Goal: Navigation & Orientation: Find specific page/section

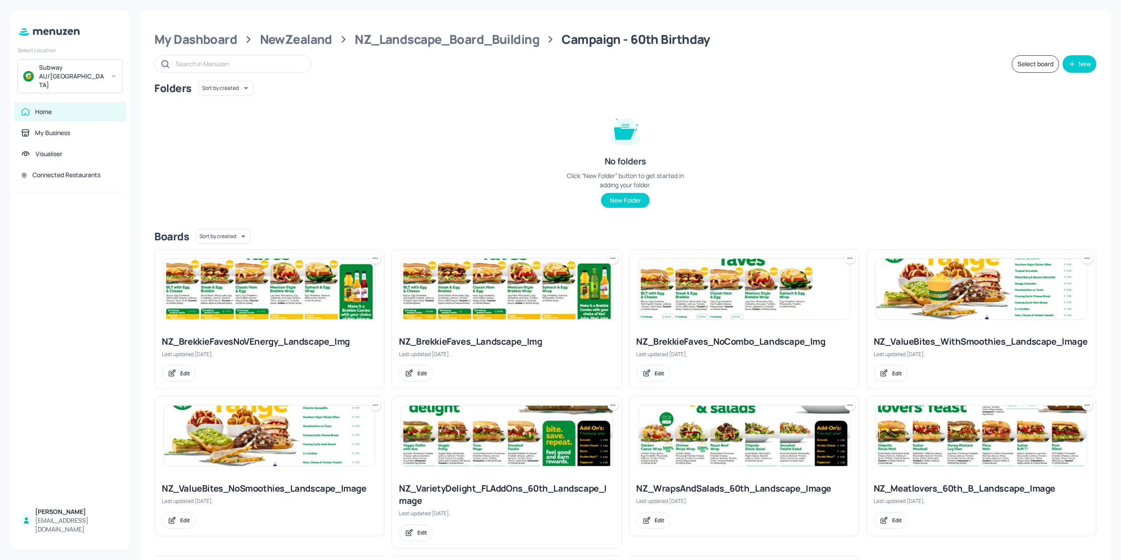
click at [425, 96] on div "Folders Sort by created id ​ No folders Click “New Folder” button to get starte…" at bounding box center [625, 151] width 942 height 141
click at [403, 34] on div "NZ_Landscape_Board_Building" at bounding box center [447, 40] width 185 height 16
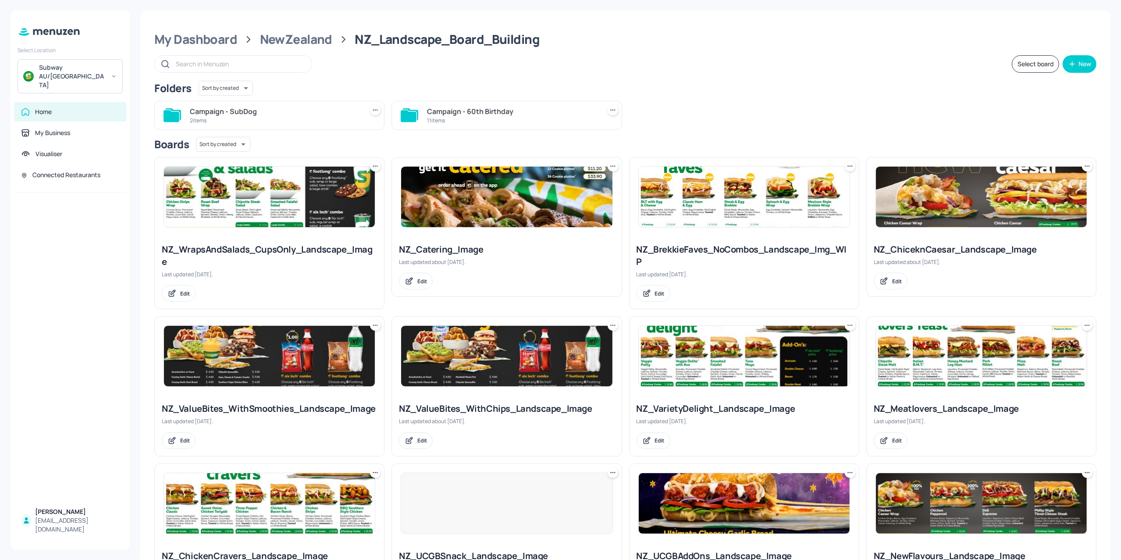
click at [253, 123] on div "2 items" at bounding box center [275, 120] width 170 height 7
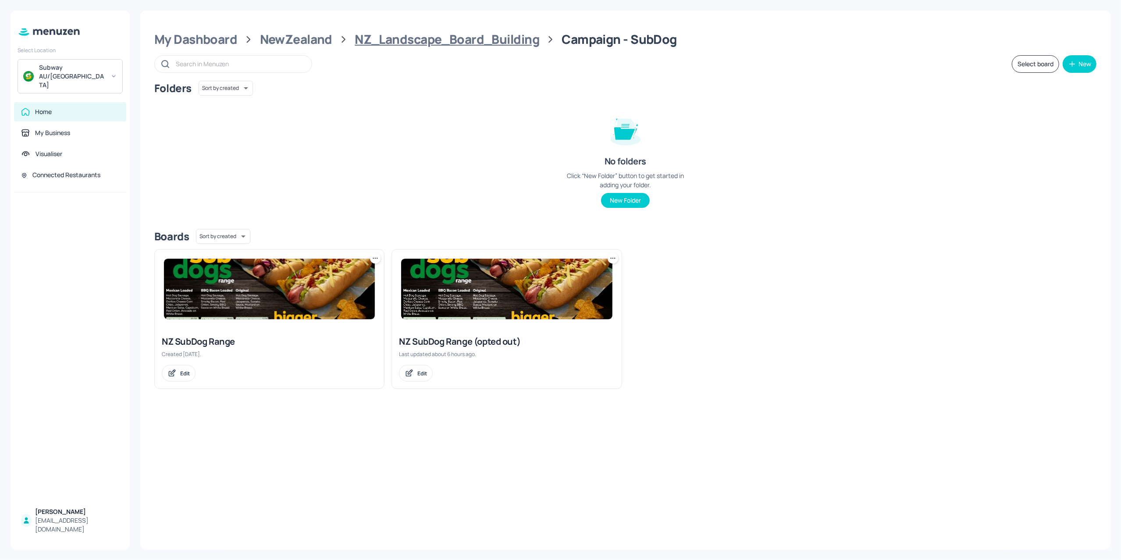
click at [405, 32] on div "NZ_Landscape_Board_Building" at bounding box center [447, 40] width 185 height 16
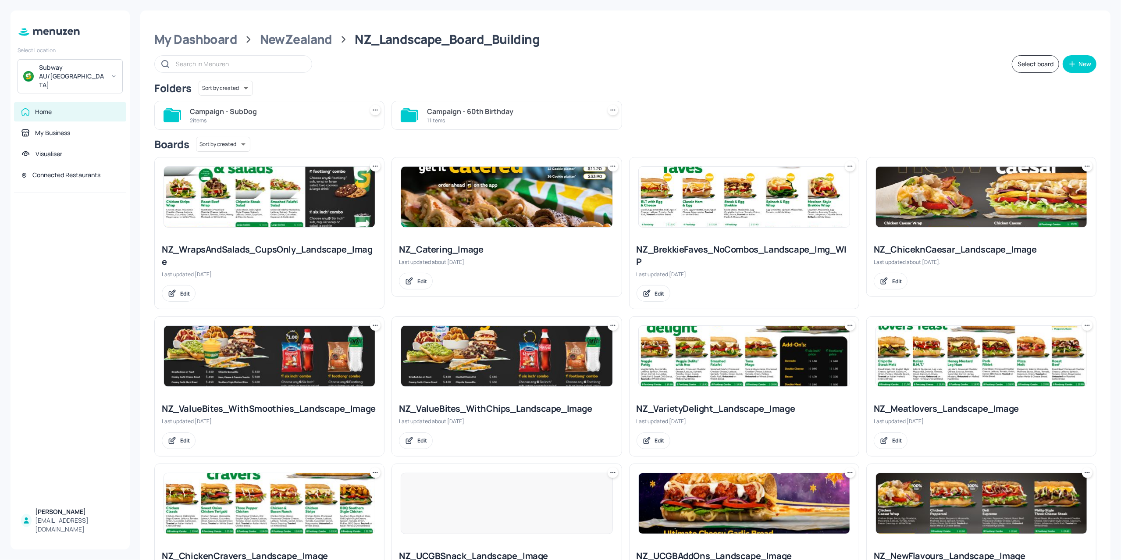
click at [503, 117] on div "11 items" at bounding box center [512, 120] width 170 height 7
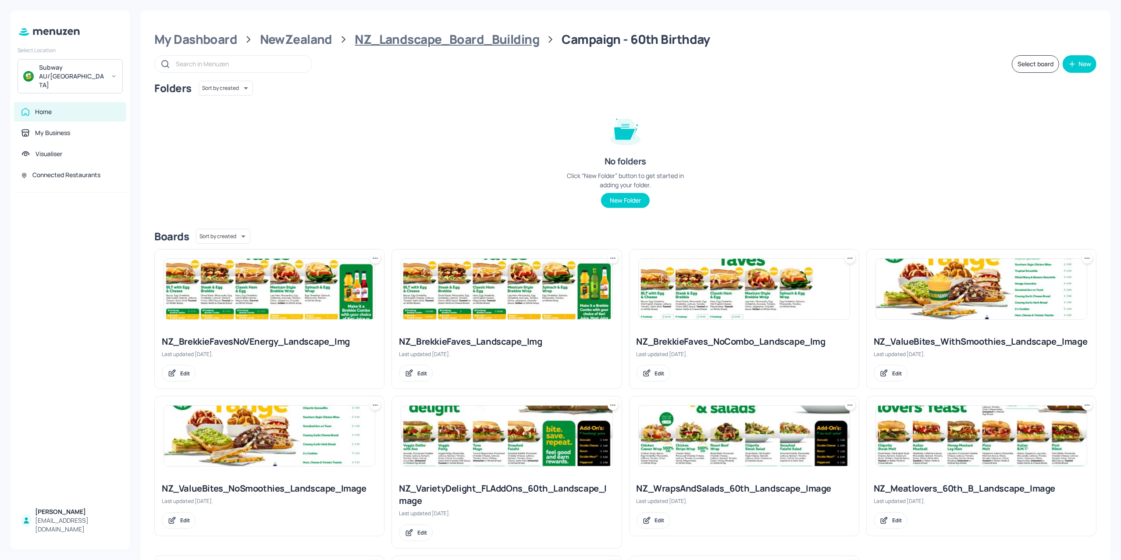
click at [466, 41] on div "NZ_Landscape_Board_Building" at bounding box center [447, 40] width 185 height 16
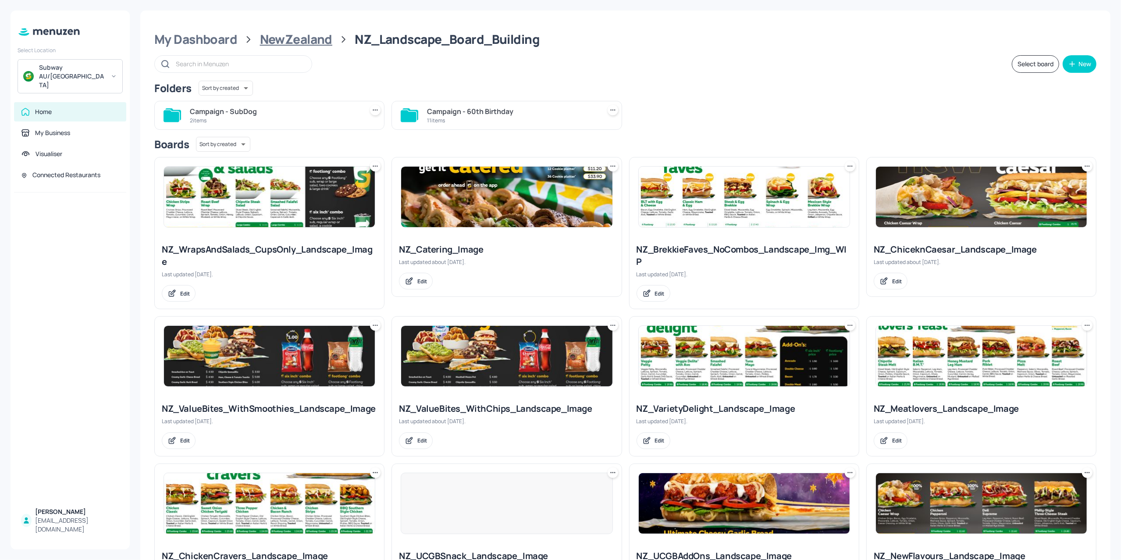
click at [267, 39] on div "NewZealand" at bounding box center [296, 40] width 72 height 16
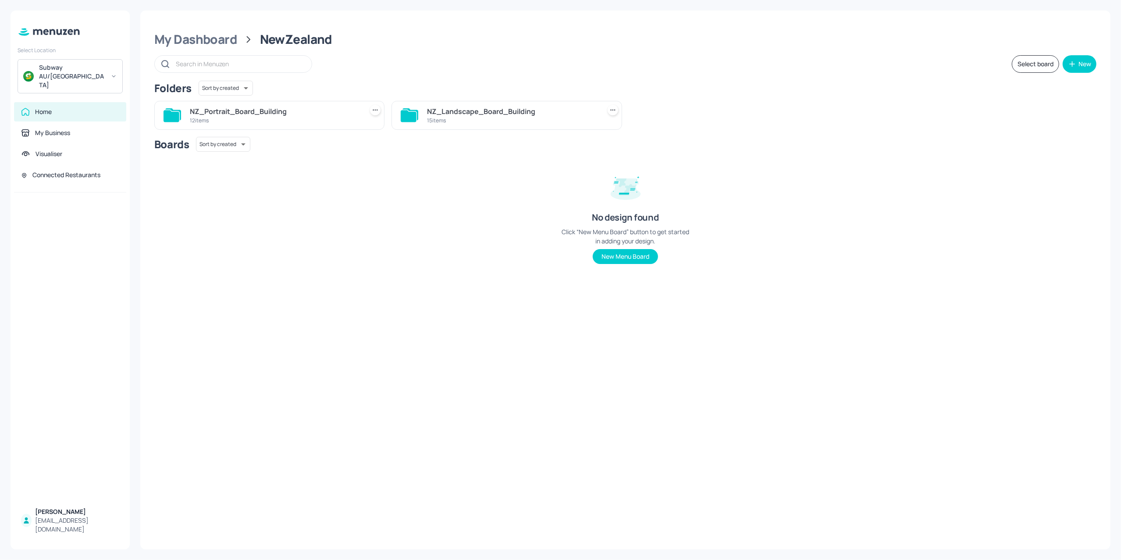
click at [287, 118] on div "12 items" at bounding box center [275, 120] width 170 height 7
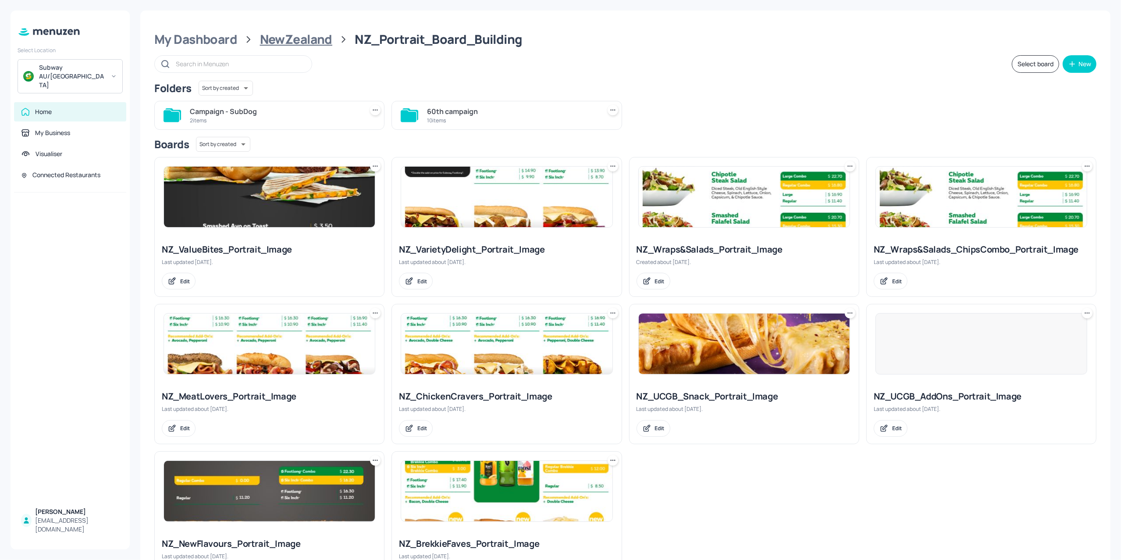
click at [281, 45] on div "NewZealand" at bounding box center [296, 40] width 72 height 16
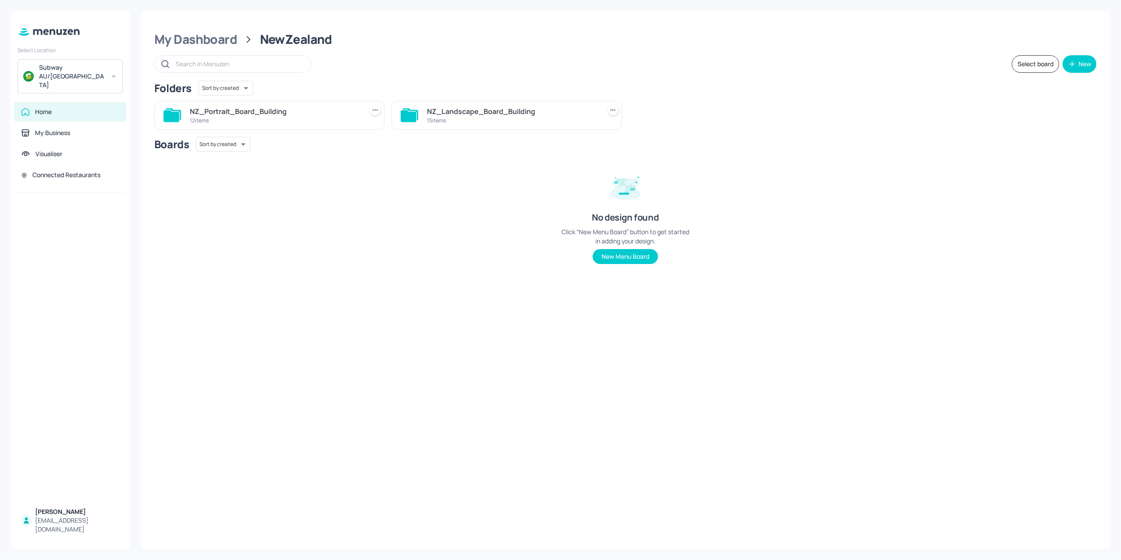
click at [446, 107] on div "NZ_Landscape_Board_Building" at bounding box center [512, 111] width 170 height 11
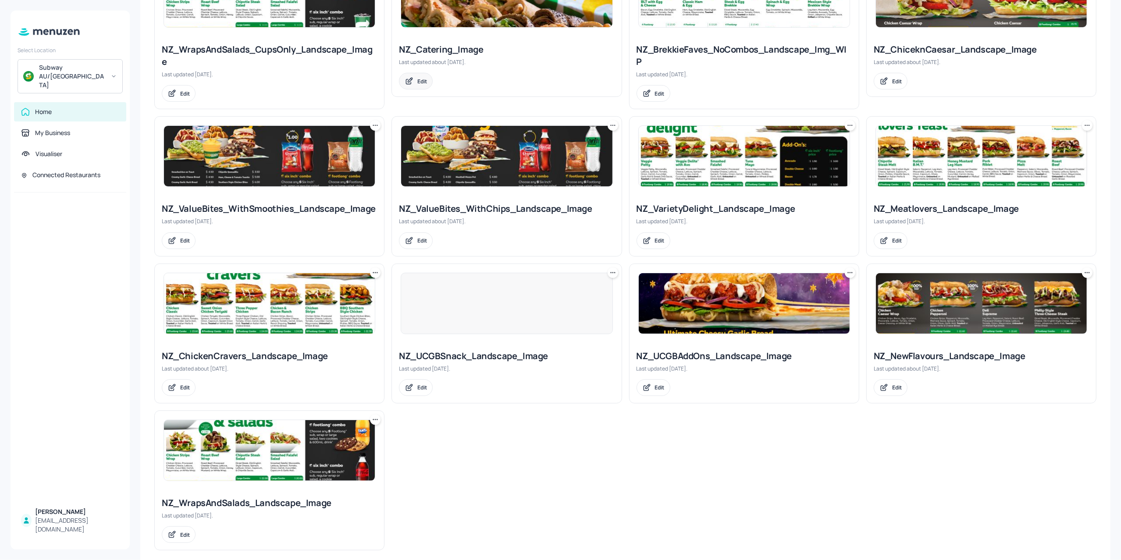
scroll to position [202, 0]
